Goal: Use online tool/utility: Use online tool/utility

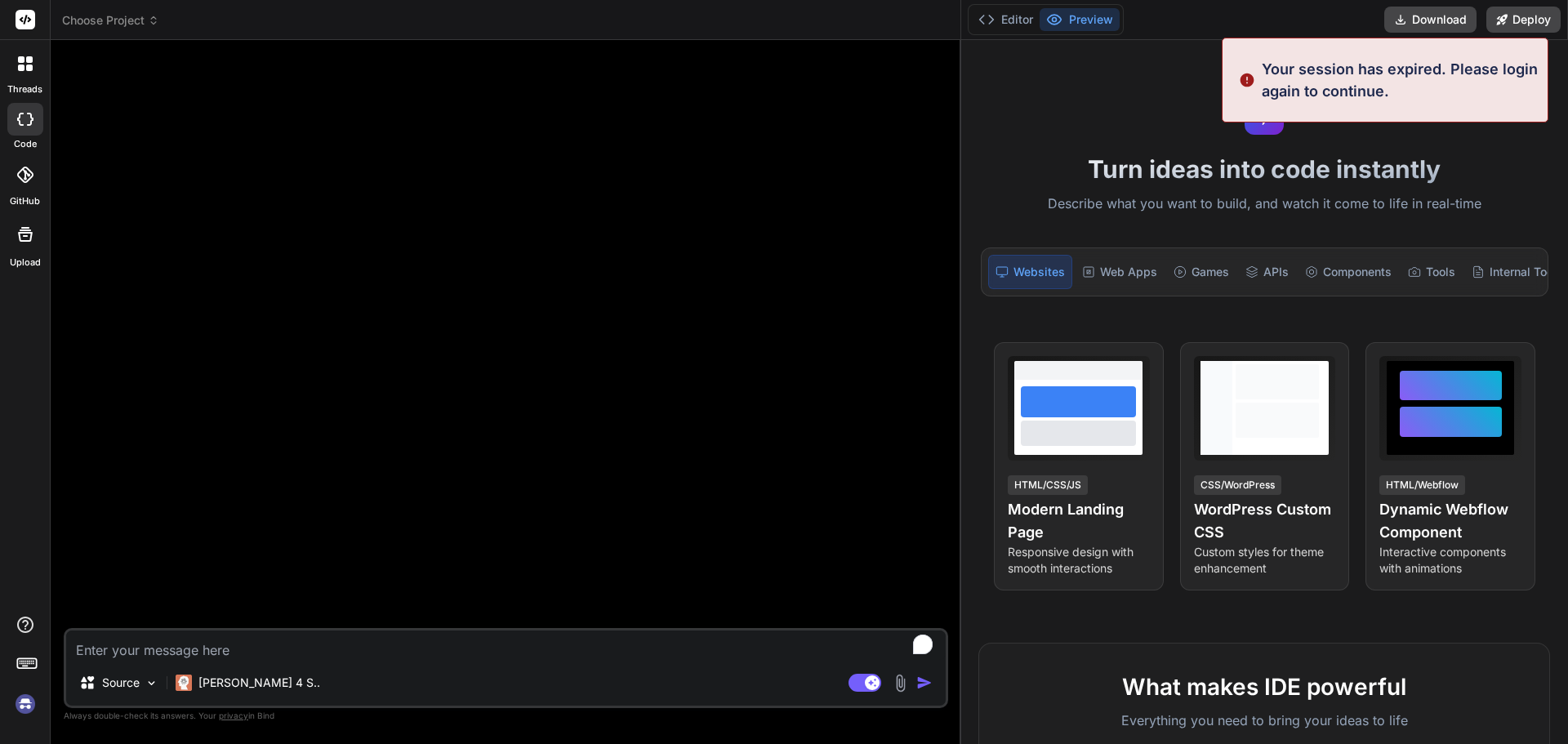
drag, startPoint x: 551, startPoint y: 128, endPoint x: 1567, endPoint y: 122, distance: 1016.0
click at [1567, 122] on div "Choose Project Created with Pixso. Bind AI Web Search Created with Pixso. Code …" at bounding box center [808, 372] width 1517 height 744
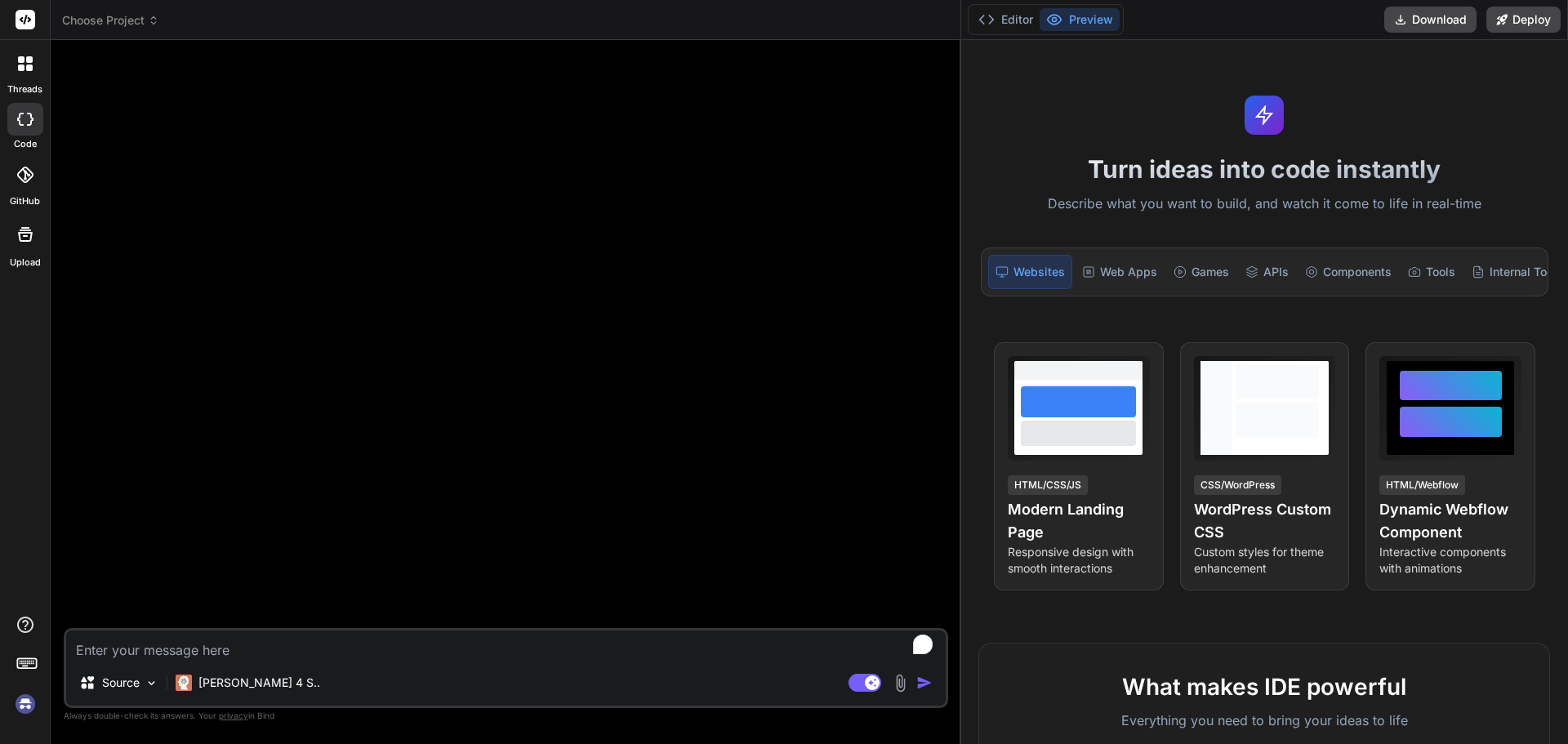
click at [1373, 19] on div "Editor Preview Download Deploy" at bounding box center [1264, 20] width 607 height 40
click at [20, 59] on icon at bounding box center [21, 60] width 7 height 7
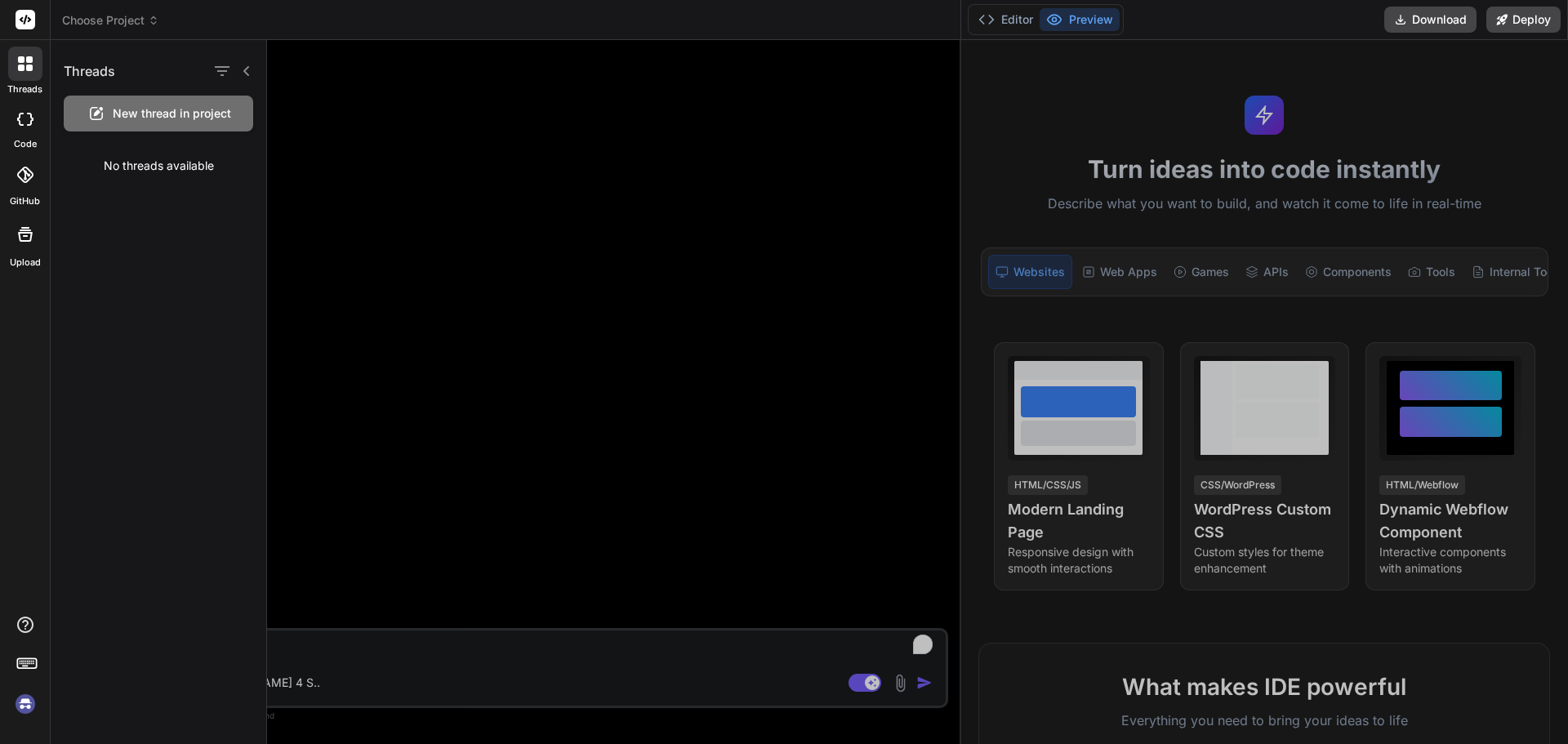
click at [24, 110] on div at bounding box center [25, 119] width 36 height 33
type textarea "x"
